Goal: Task Accomplishment & Management: Use online tool/utility

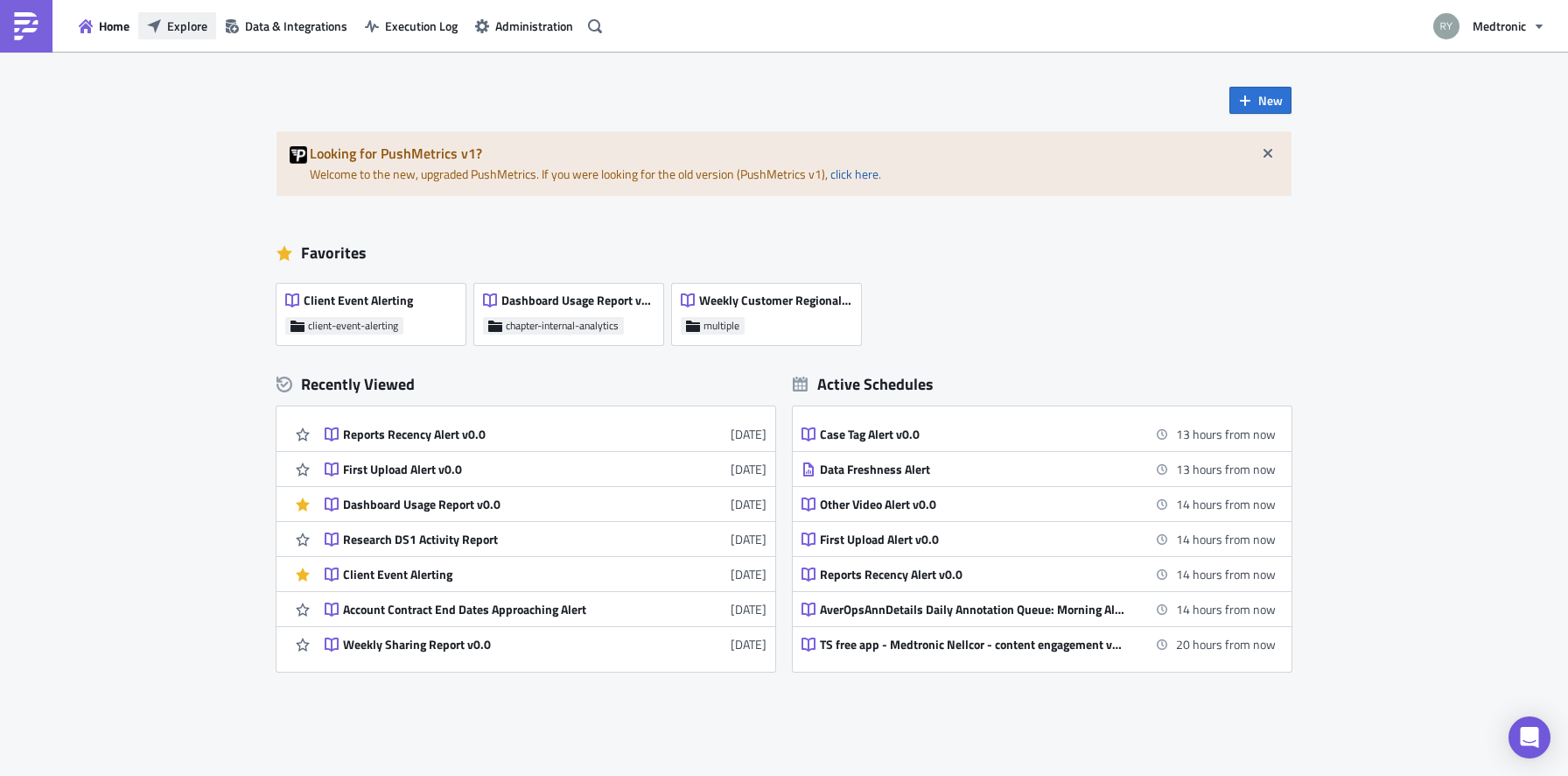
click at [162, 34] on button "Explore" at bounding box center [177, 26] width 78 height 27
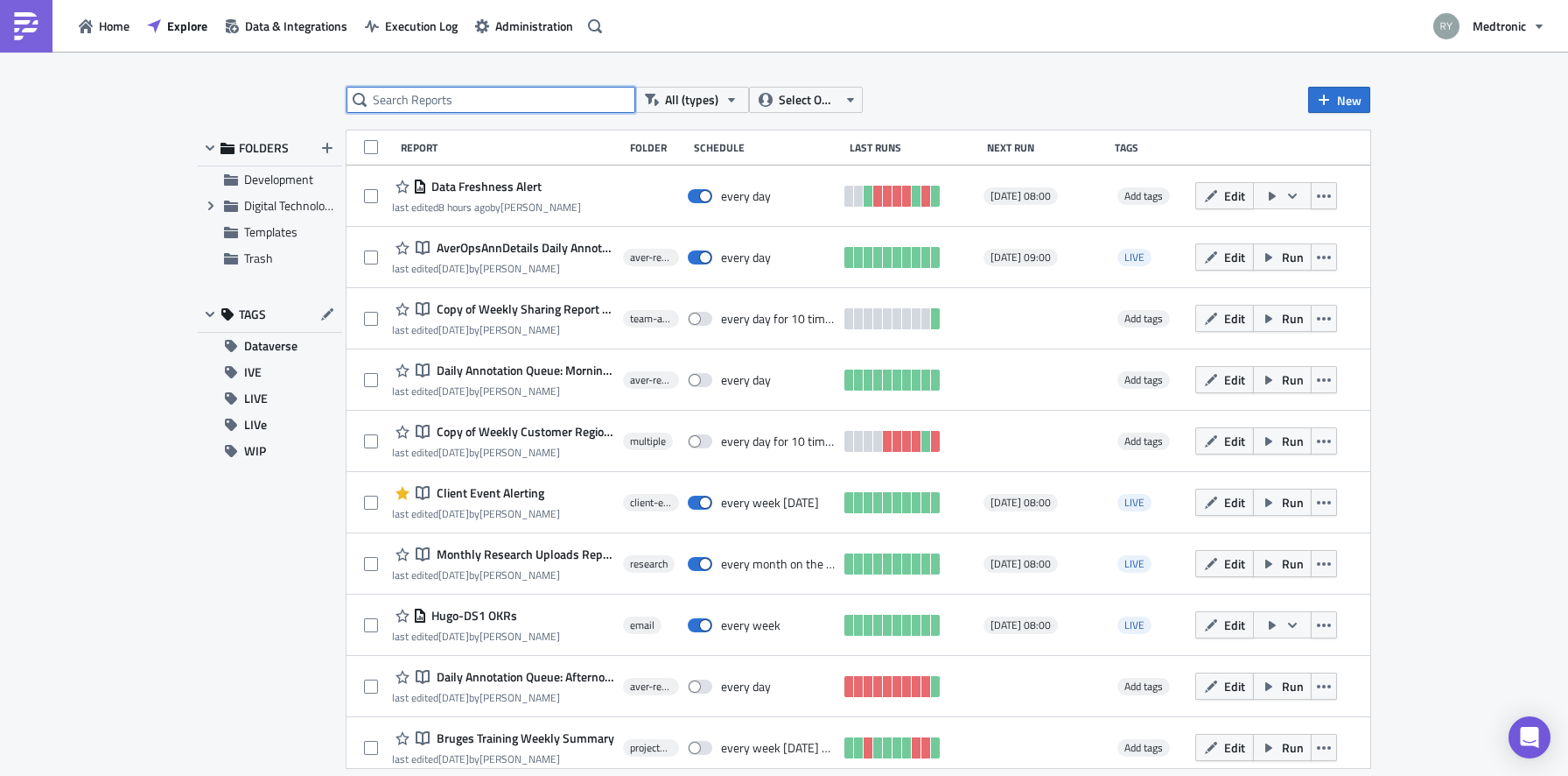
click at [465, 98] on input "text" at bounding box center [491, 99] width 289 height 26
type input "cheat sheet"
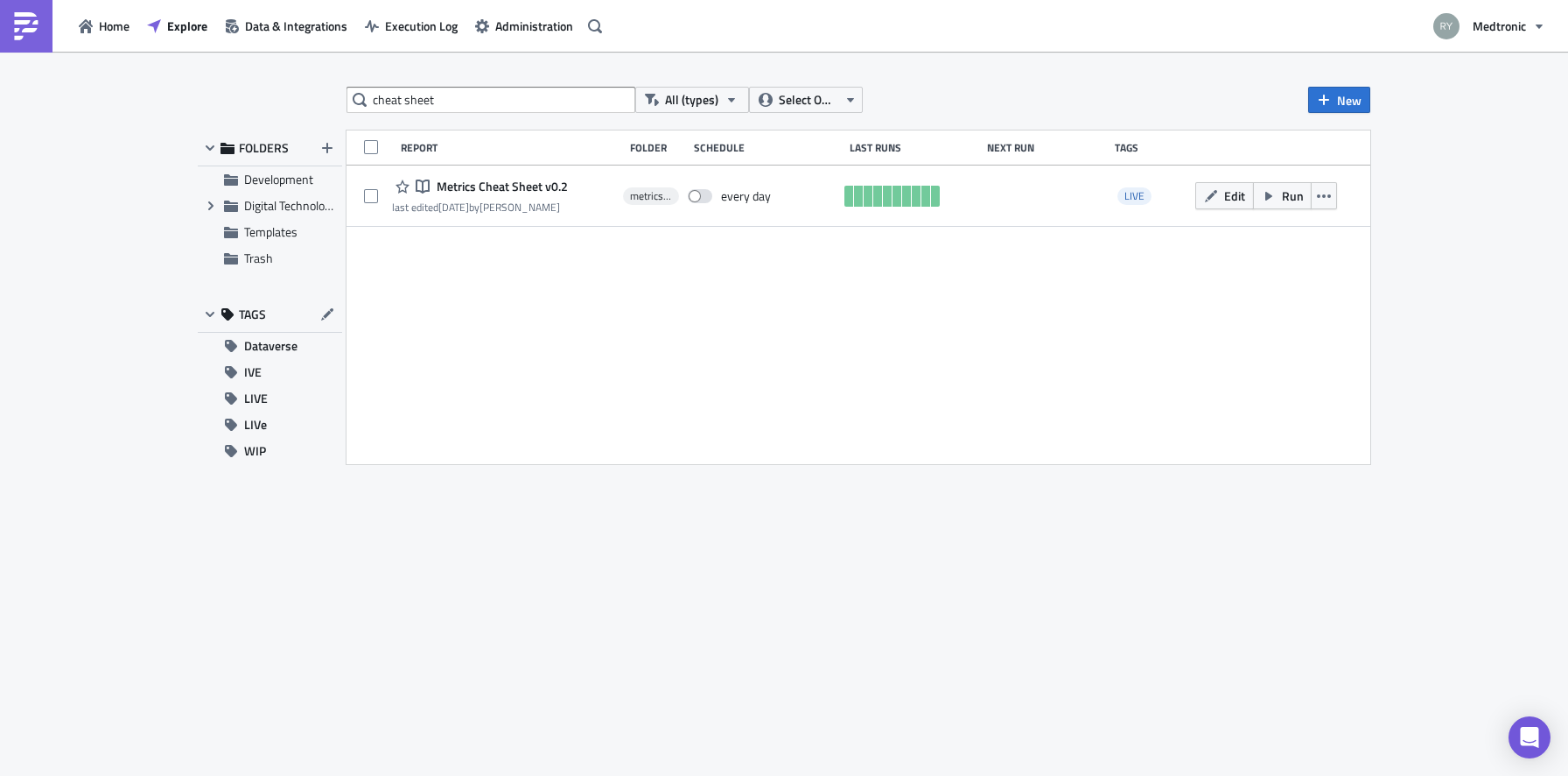
click at [472, 185] on span "Metrics Cheat Sheet v0.2" at bounding box center [500, 186] width 135 height 15
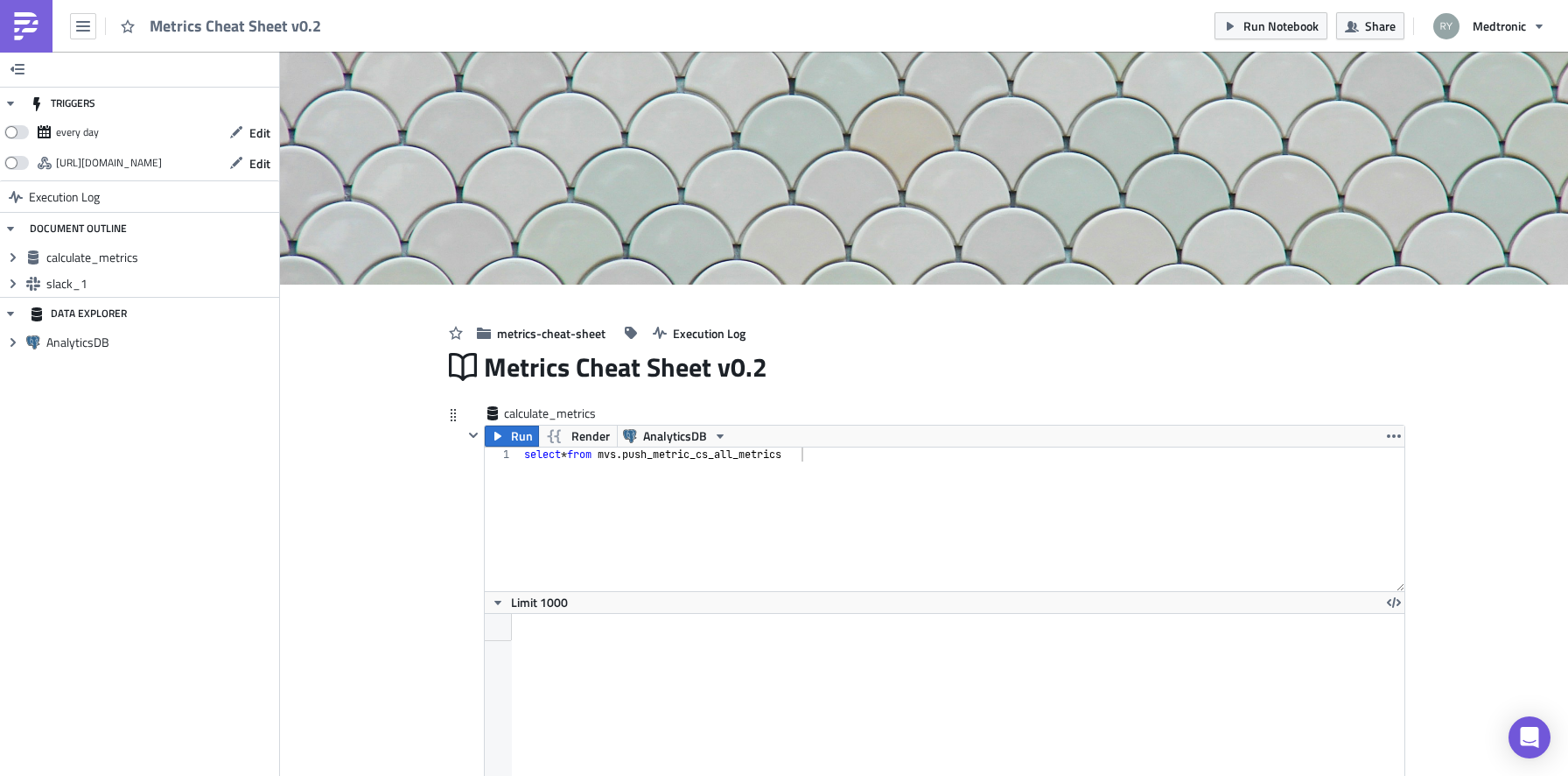
scroll to position [201, 919]
type textarea "select * from mvs.push_metric_cs_all_metrics"
click at [711, 449] on div "select * from mvs . push_metric_cs_all_metrics" at bounding box center [964, 533] width 885 height 172
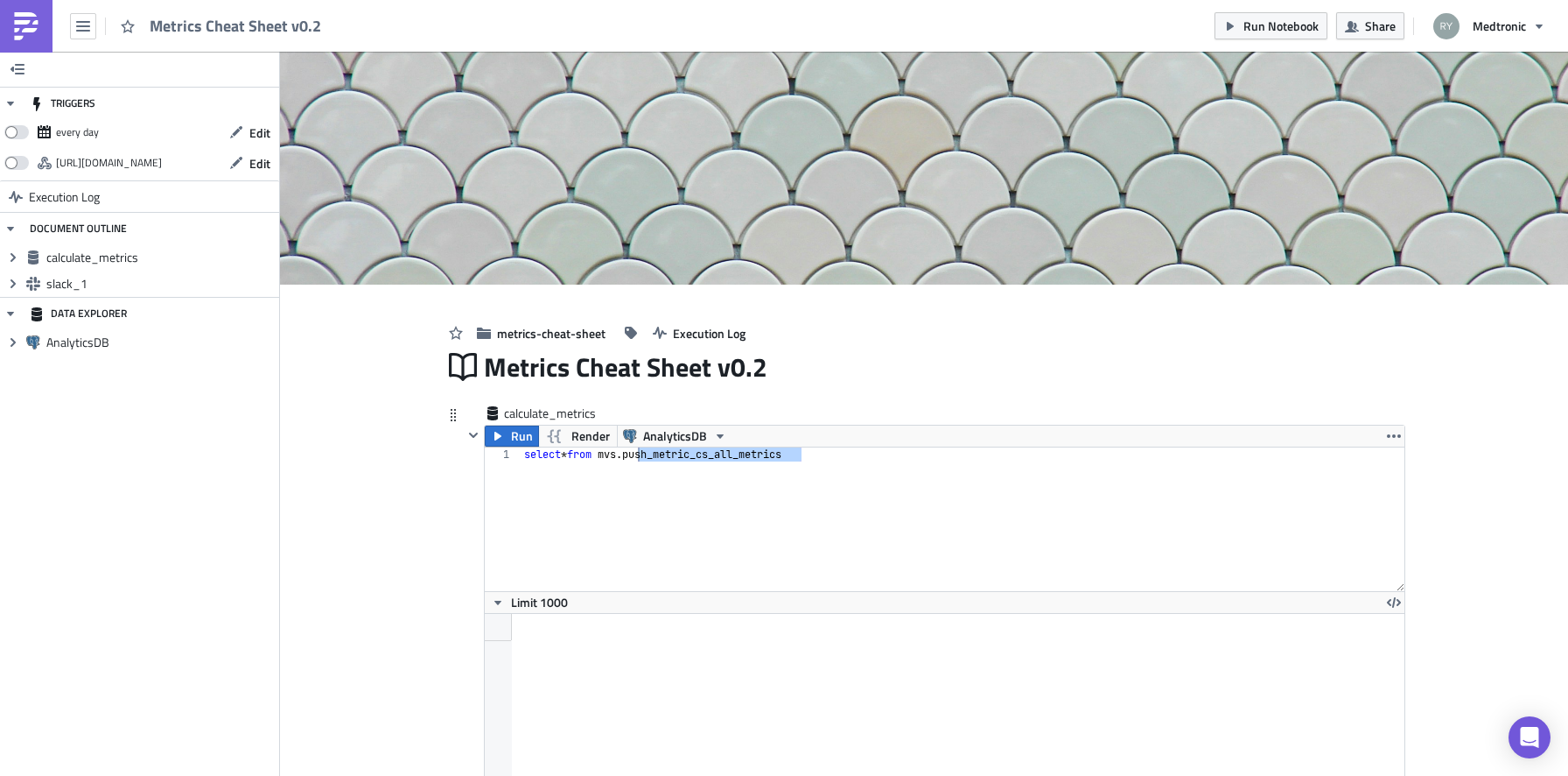
click at [852, 500] on div "select * from mvs . push_metric_cs_all_metrics" at bounding box center [964, 533] width 885 height 172
click at [743, 330] on span "Execution Log" at bounding box center [709, 333] width 72 height 18
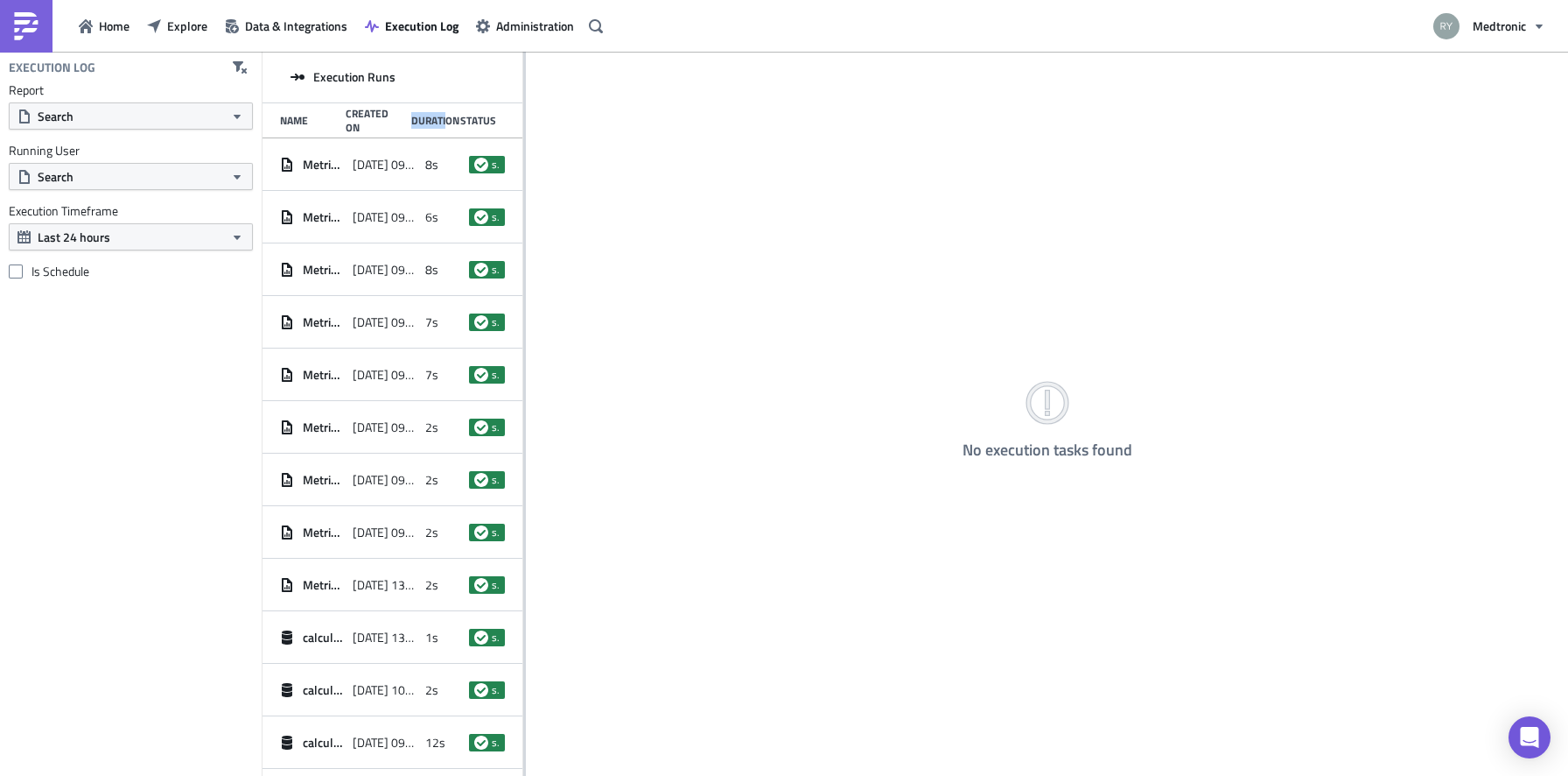
drag, startPoint x: 409, startPoint y: 122, endPoint x: 442, endPoint y: 123, distance: 33.0
click at [448, 122] on div "Name Created On Duration Status" at bounding box center [393, 120] width 260 height 35
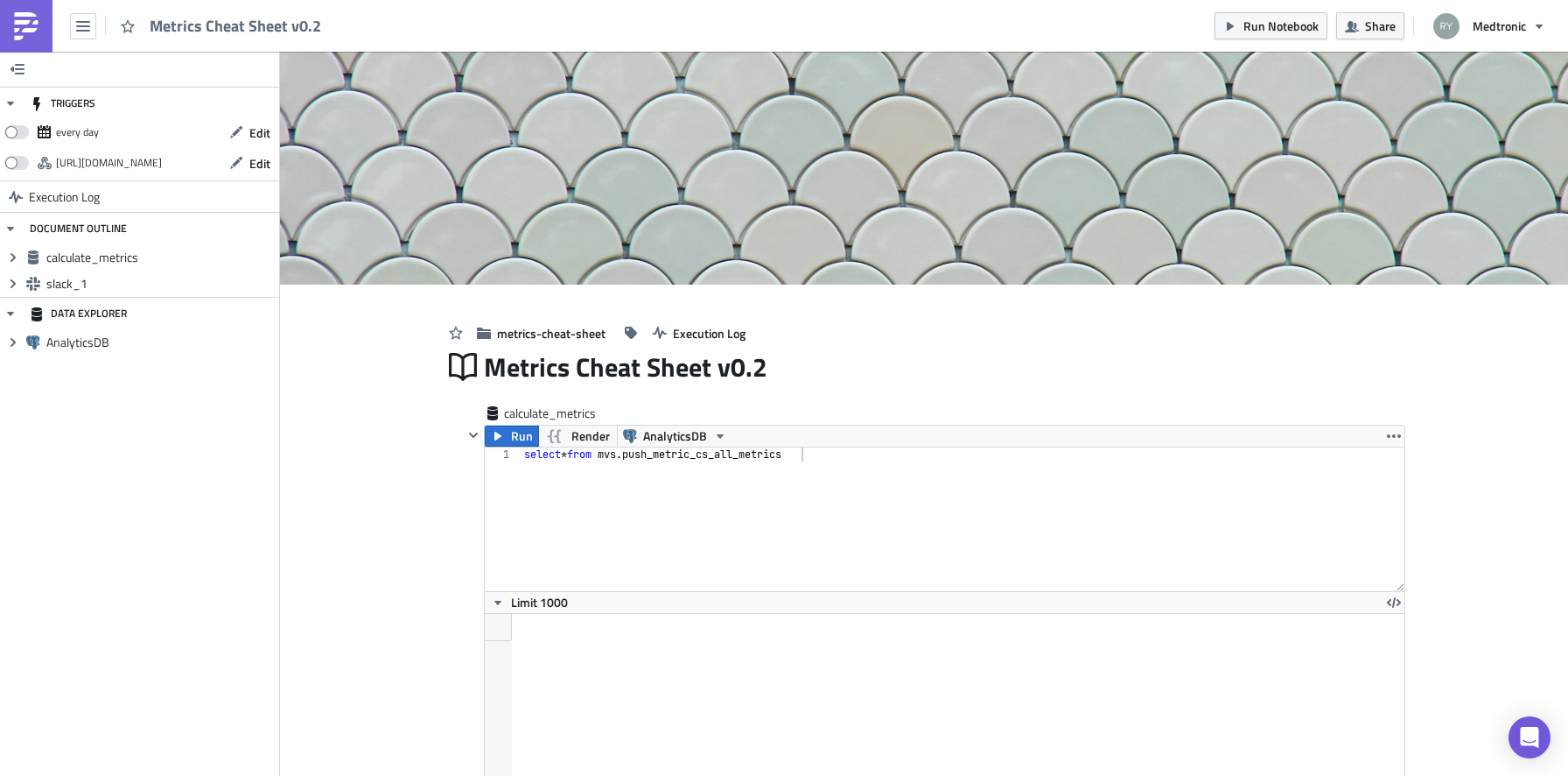
scroll to position [201, 919]
click at [16, 133] on span at bounding box center [16, 133] width 24 height 14
click at [16, 133] on input "checkbox" at bounding box center [14, 127] width 12 height 12
checkbox input "true"
click at [264, 138] on span "Edit" at bounding box center [259, 133] width 21 height 18
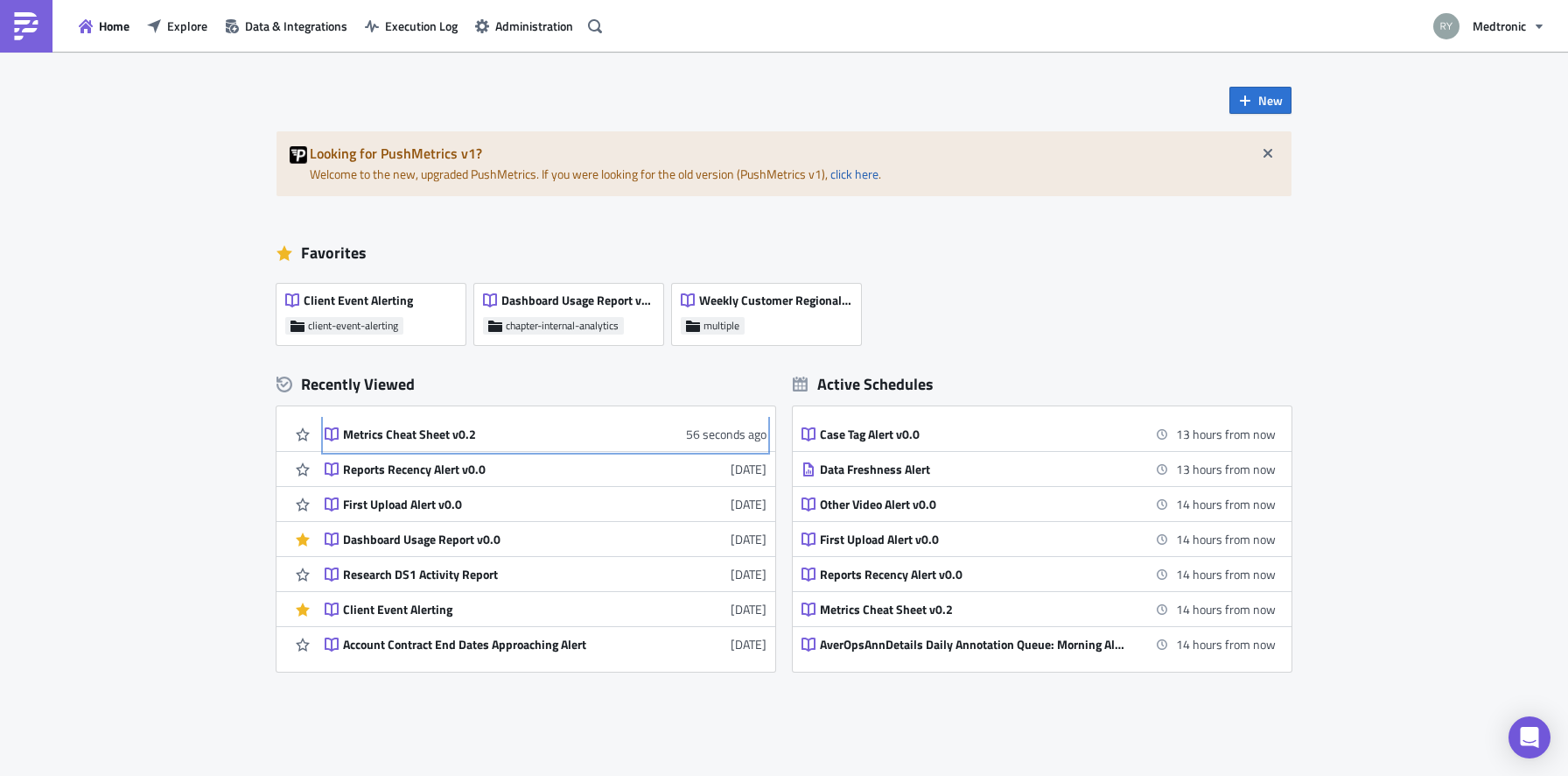
click at [423, 441] on div "Metrics Cheat Sheet v0.2" at bounding box center [496, 434] width 306 height 15
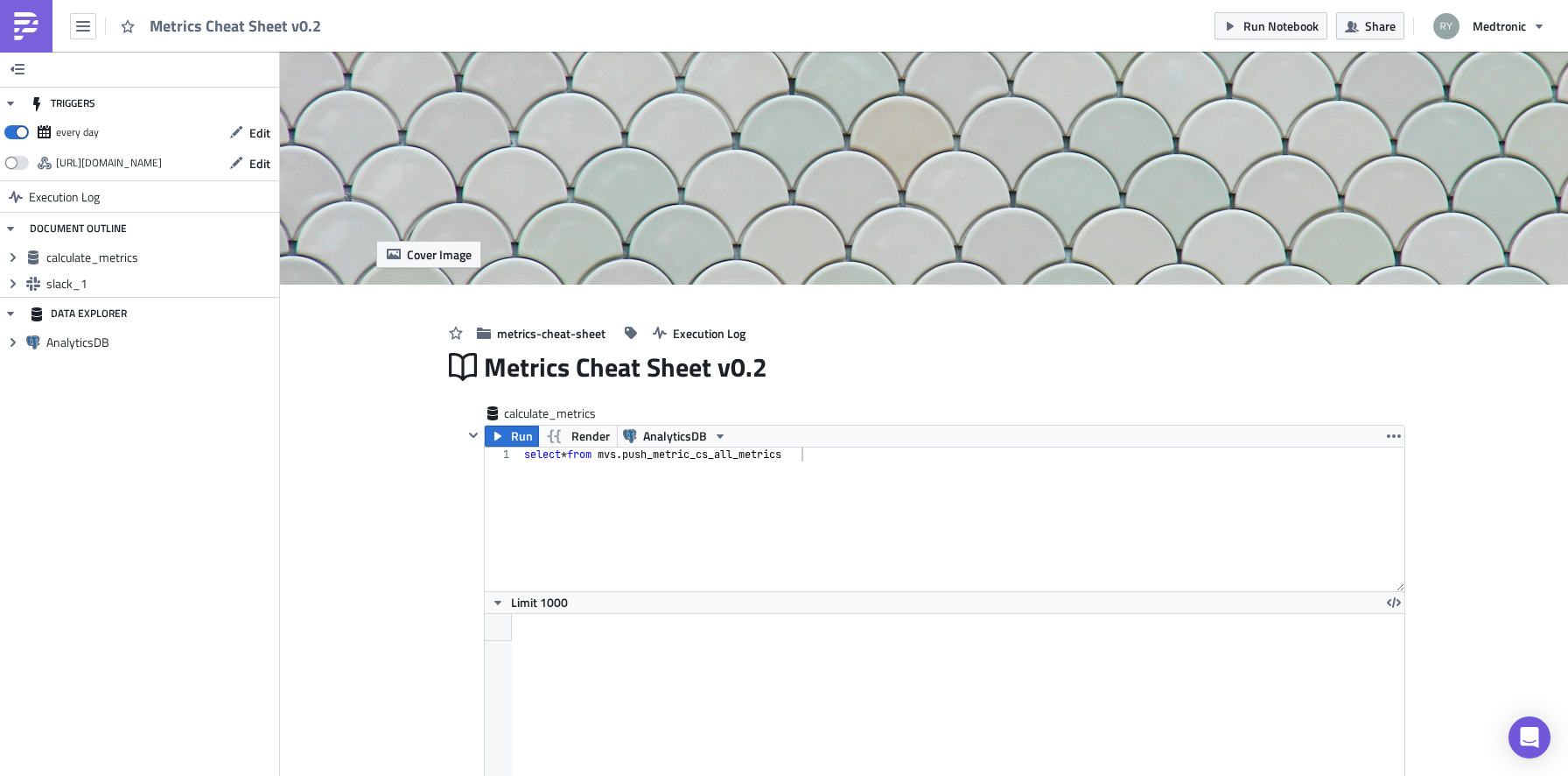
scroll to position [201, 919]
